Goal: Transaction & Acquisition: Purchase product/service

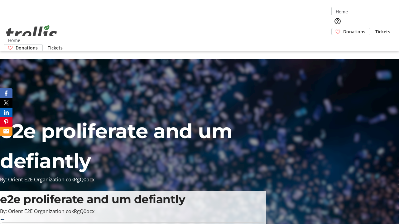
click at [343, 28] on span "Donations" at bounding box center [354, 31] width 22 height 7
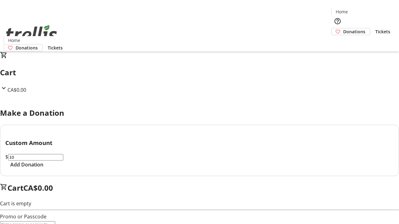
click at [43, 169] on span "Add Donation" at bounding box center [26, 164] width 33 height 7
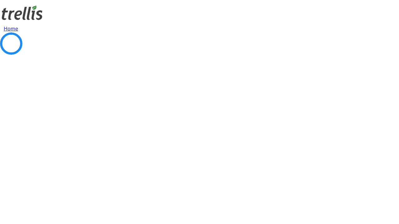
select select "CA"
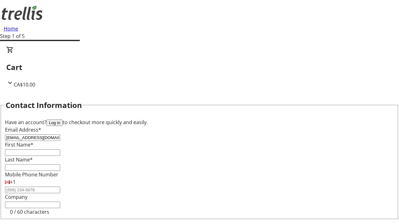
type input "[EMAIL_ADDRESS][DOMAIN_NAME]"
type input "[DEMOGRAPHIC_DATA]"
type input "[PERSON_NAME]"
type input "[STREET_ADDRESS][PERSON_NAME]"
type input "Kelowna"
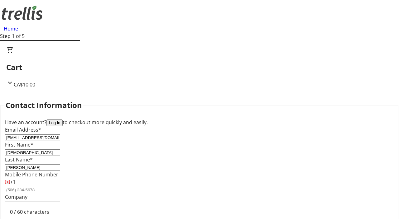
scroll to position [55, 0]
